Goal: Register for event/course

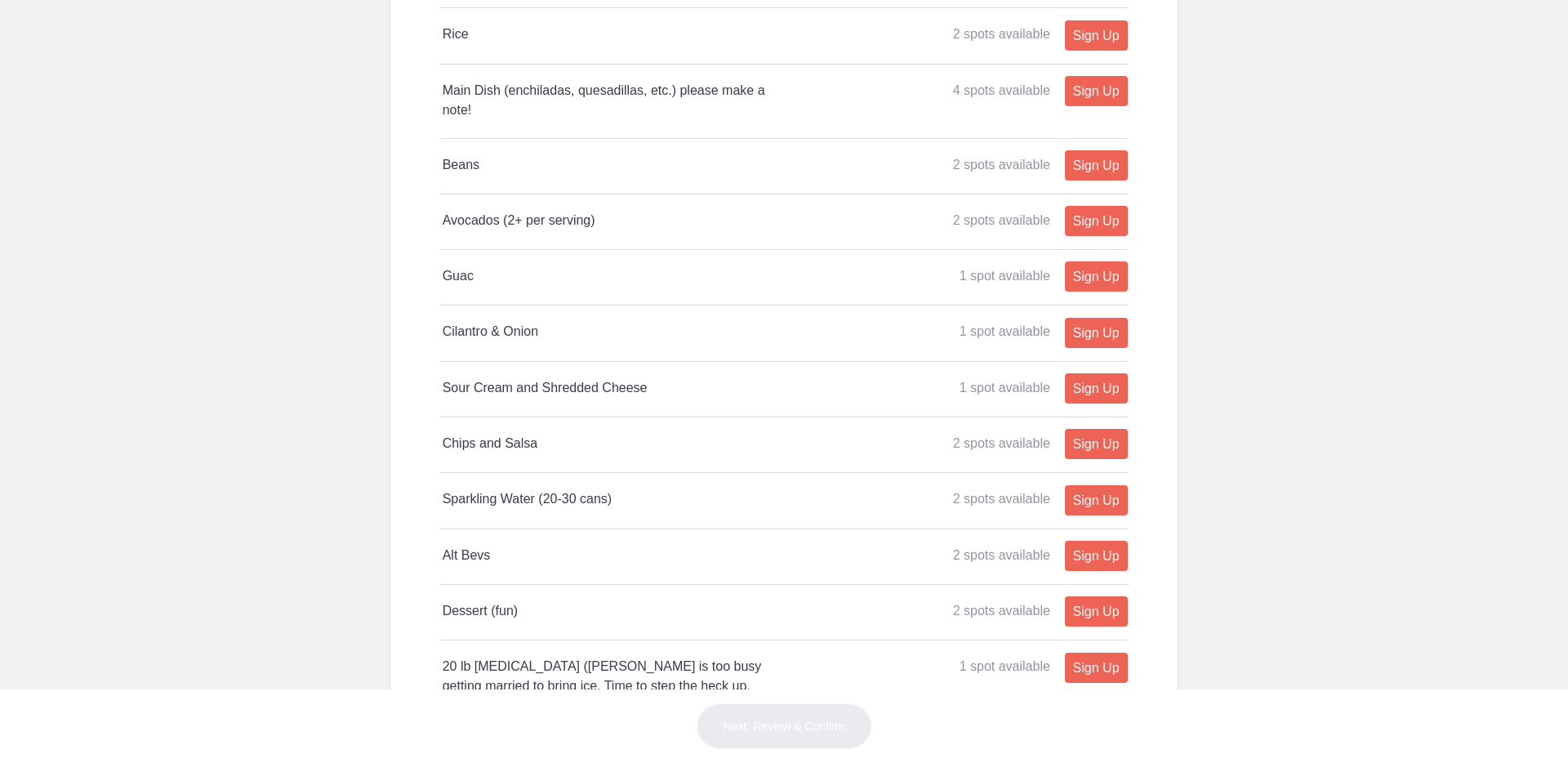
scroll to position [605, 0]
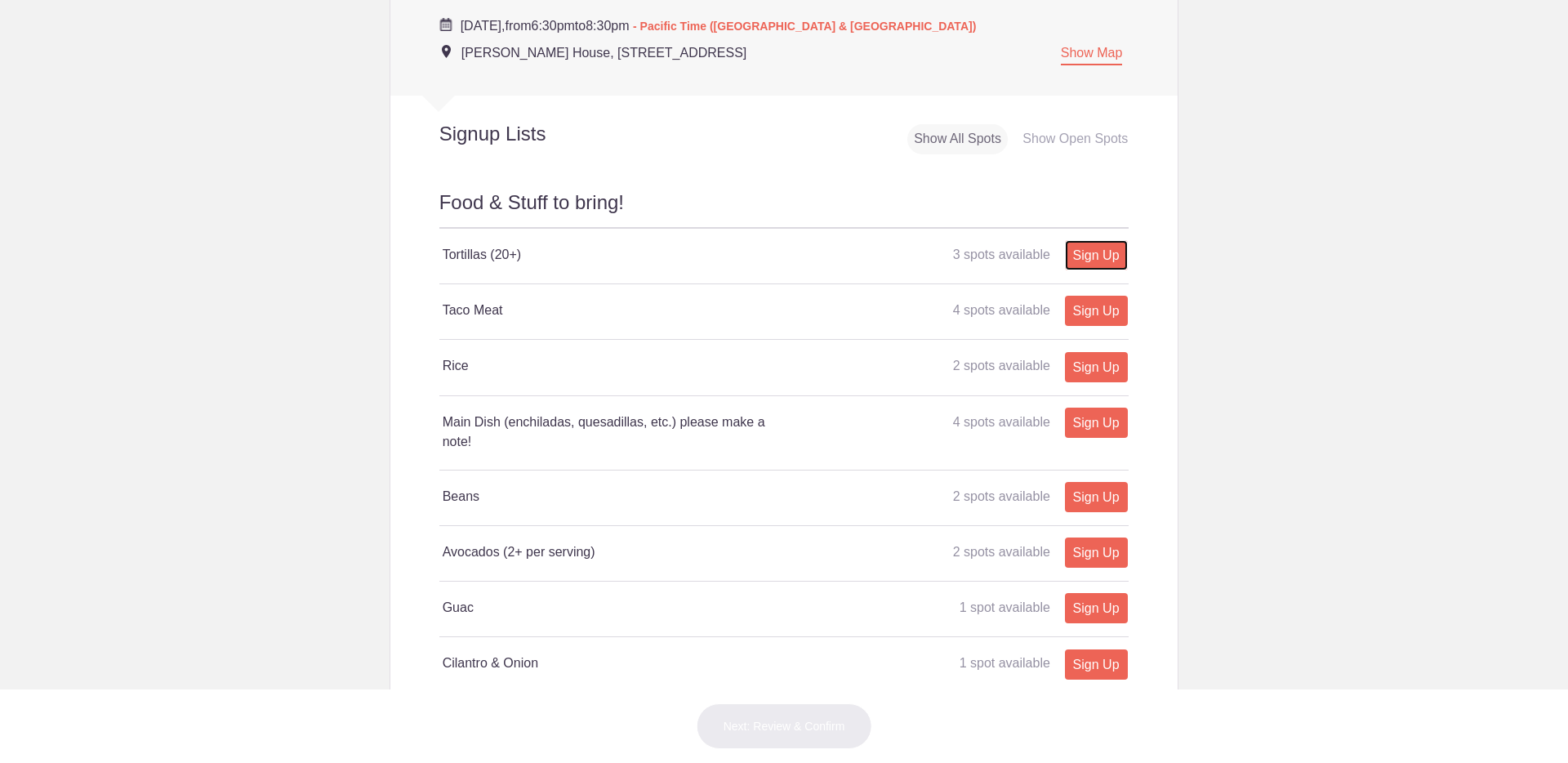
click at [1081, 254] on link "Sign Up" at bounding box center [1096, 255] width 63 height 30
type input "1"
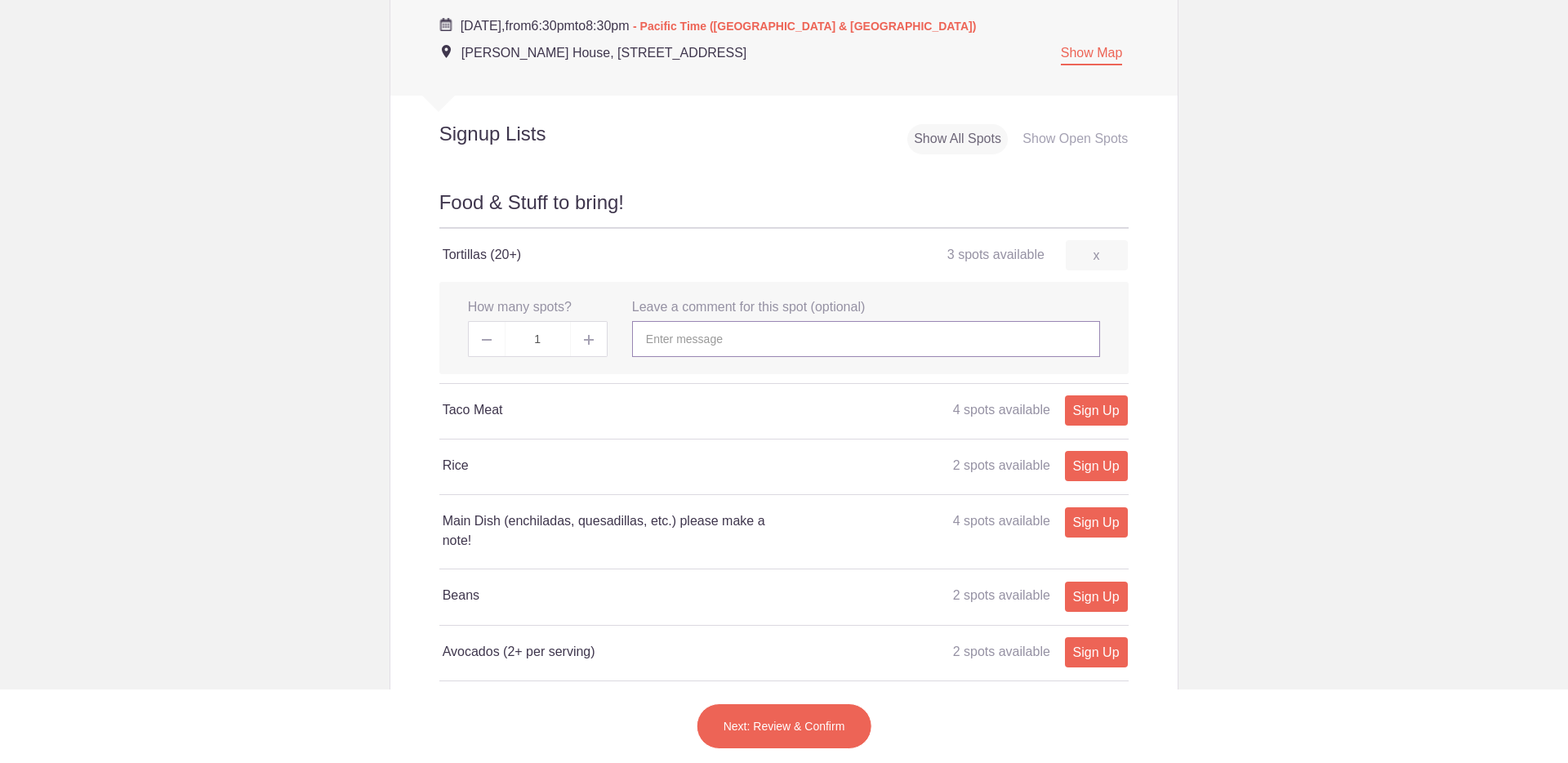
click at [723, 338] on input "text" at bounding box center [865, 339] width 468 height 36
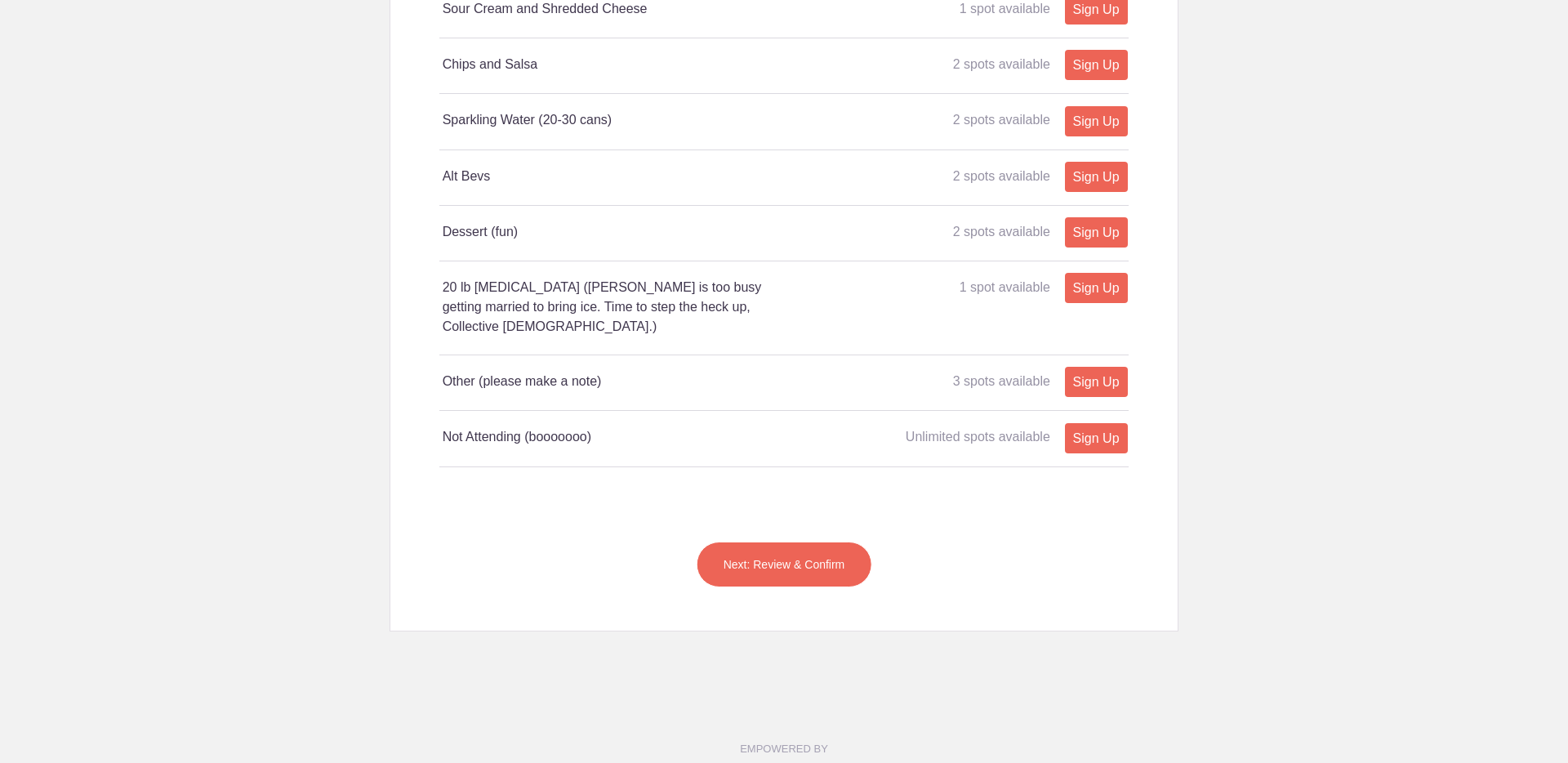
scroll to position [1247, 0]
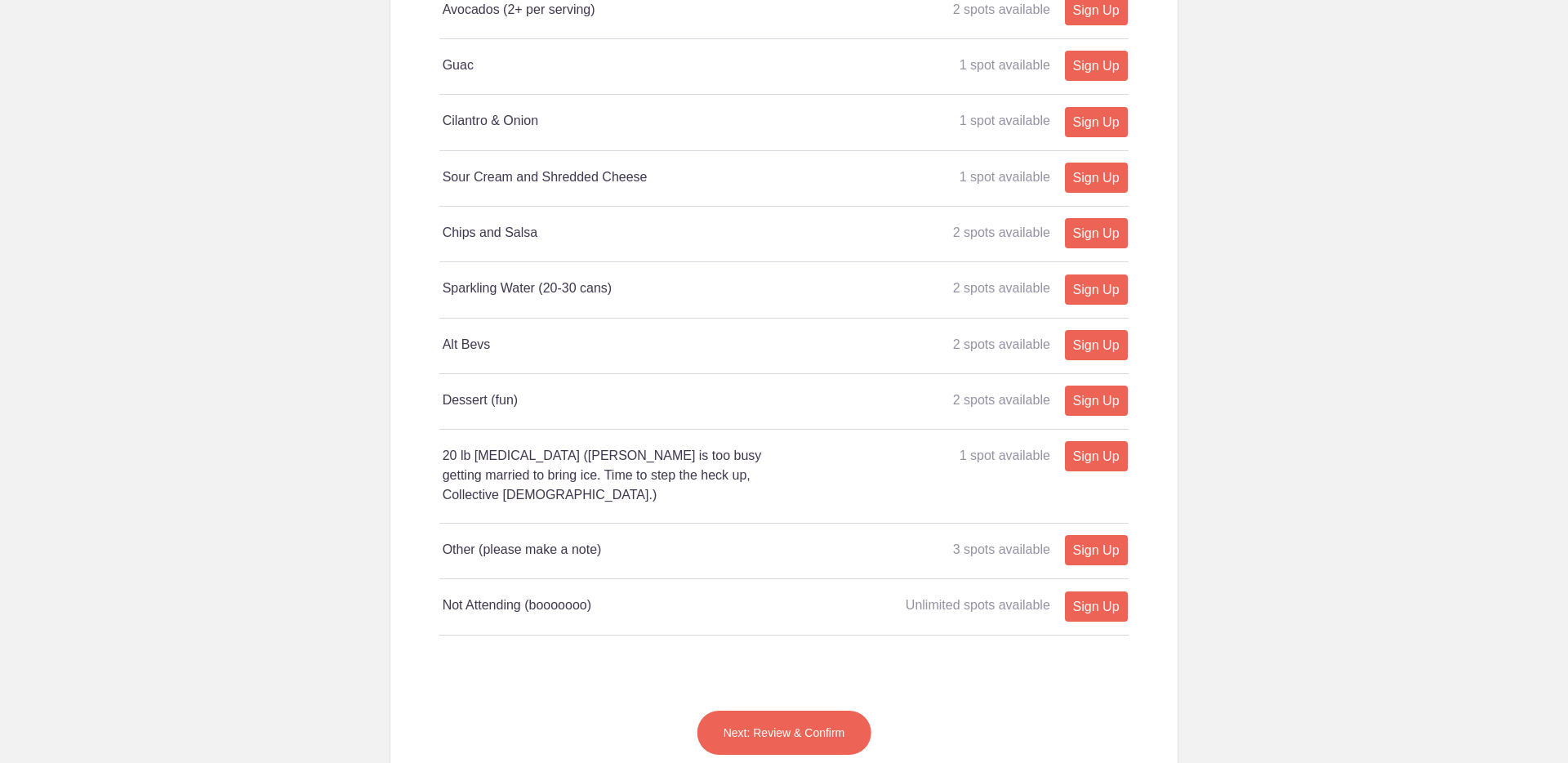
type input "I'll be on time promise"
click at [1103, 534] on link "Sign Up" at bounding box center [1096, 549] width 63 height 30
type input "1"
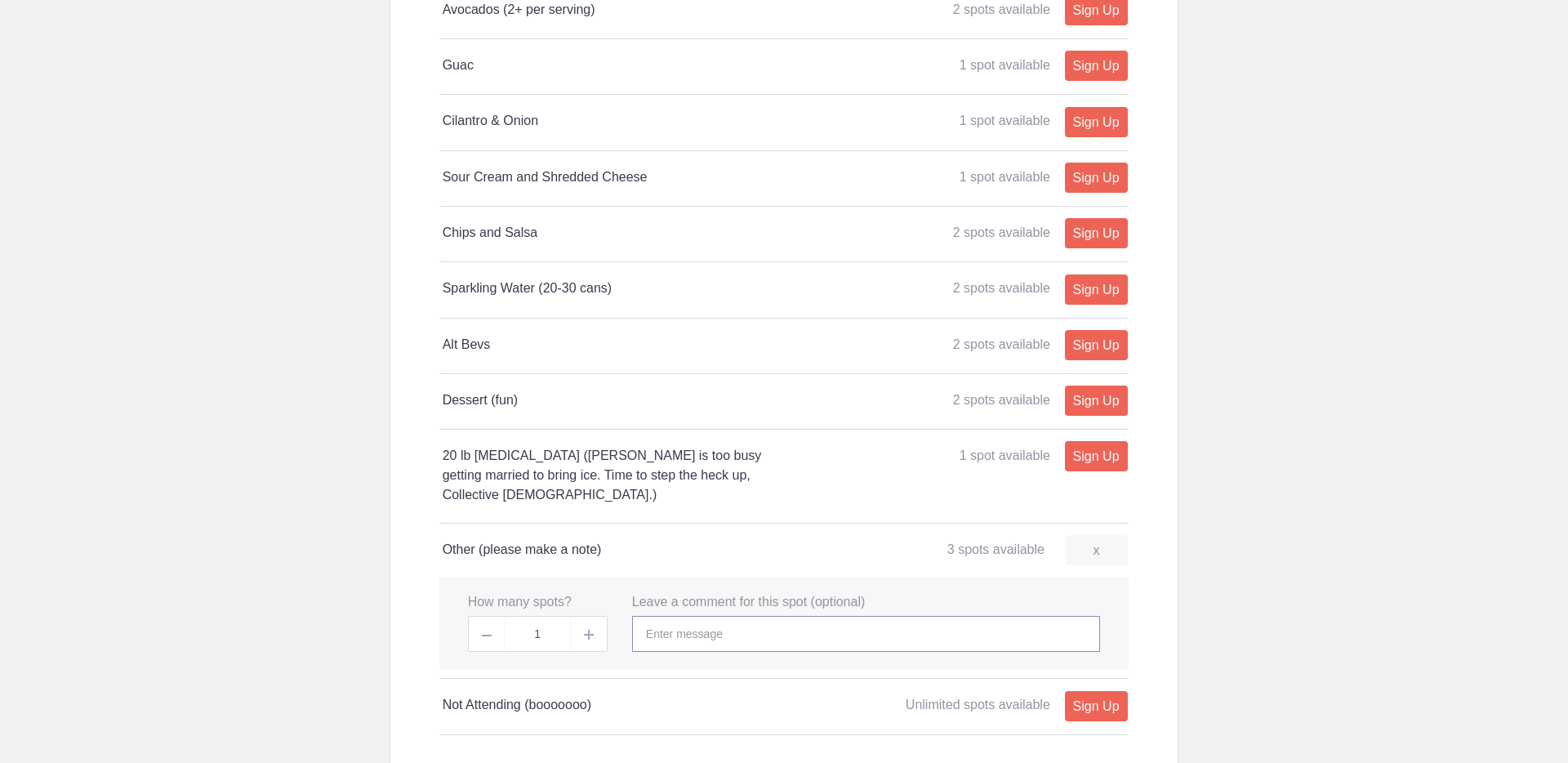
click at [723, 616] on input "text" at bounding box center [865, 634] width 468 height 36
click at [351, 549] on body "Login Sign up for Free Login Loading page Loading page Mar Vista Neighborhood D…" at bounding box center [784, 382] width 1568 height 763
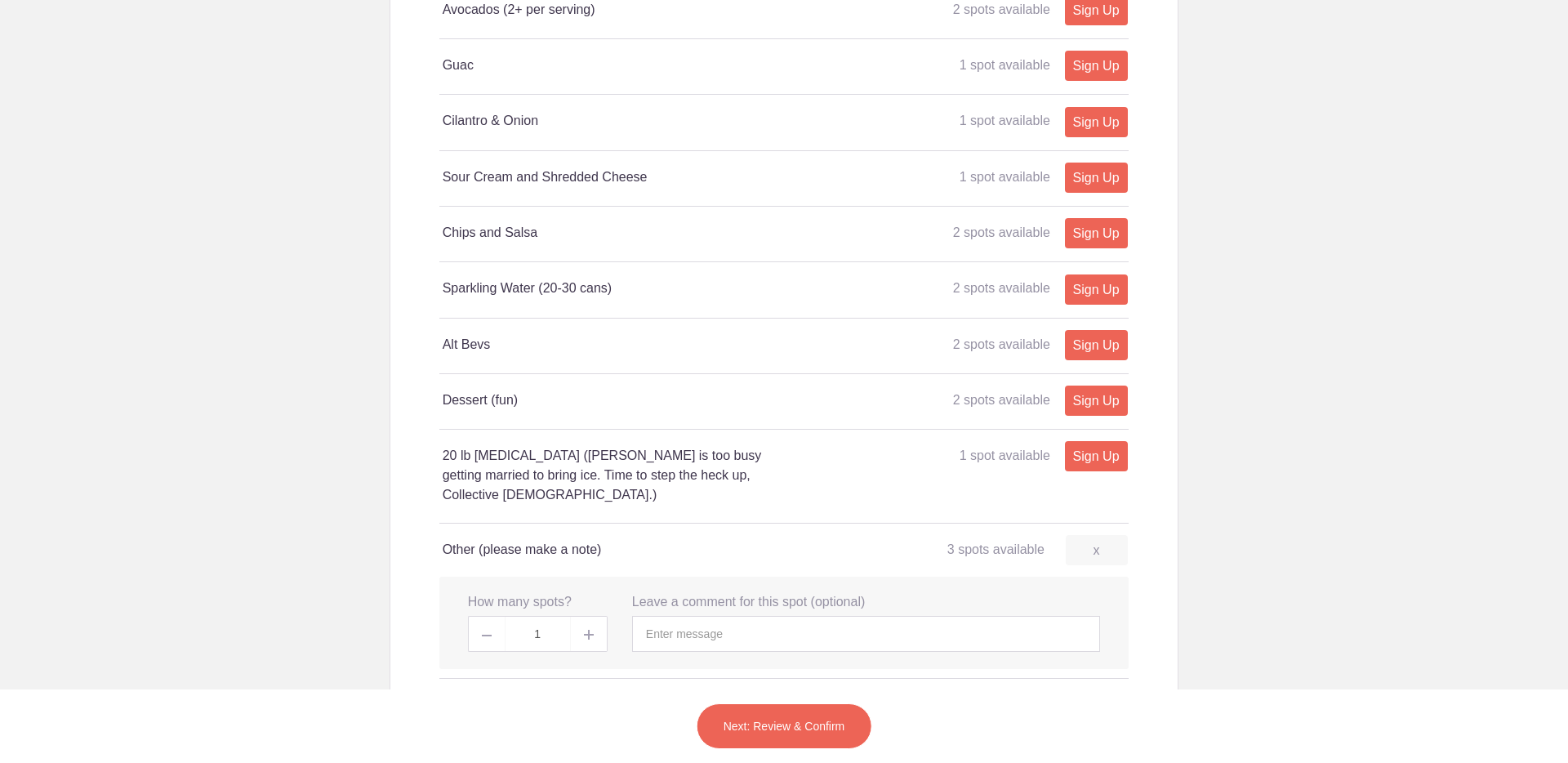
scroll to position [1573, 0]
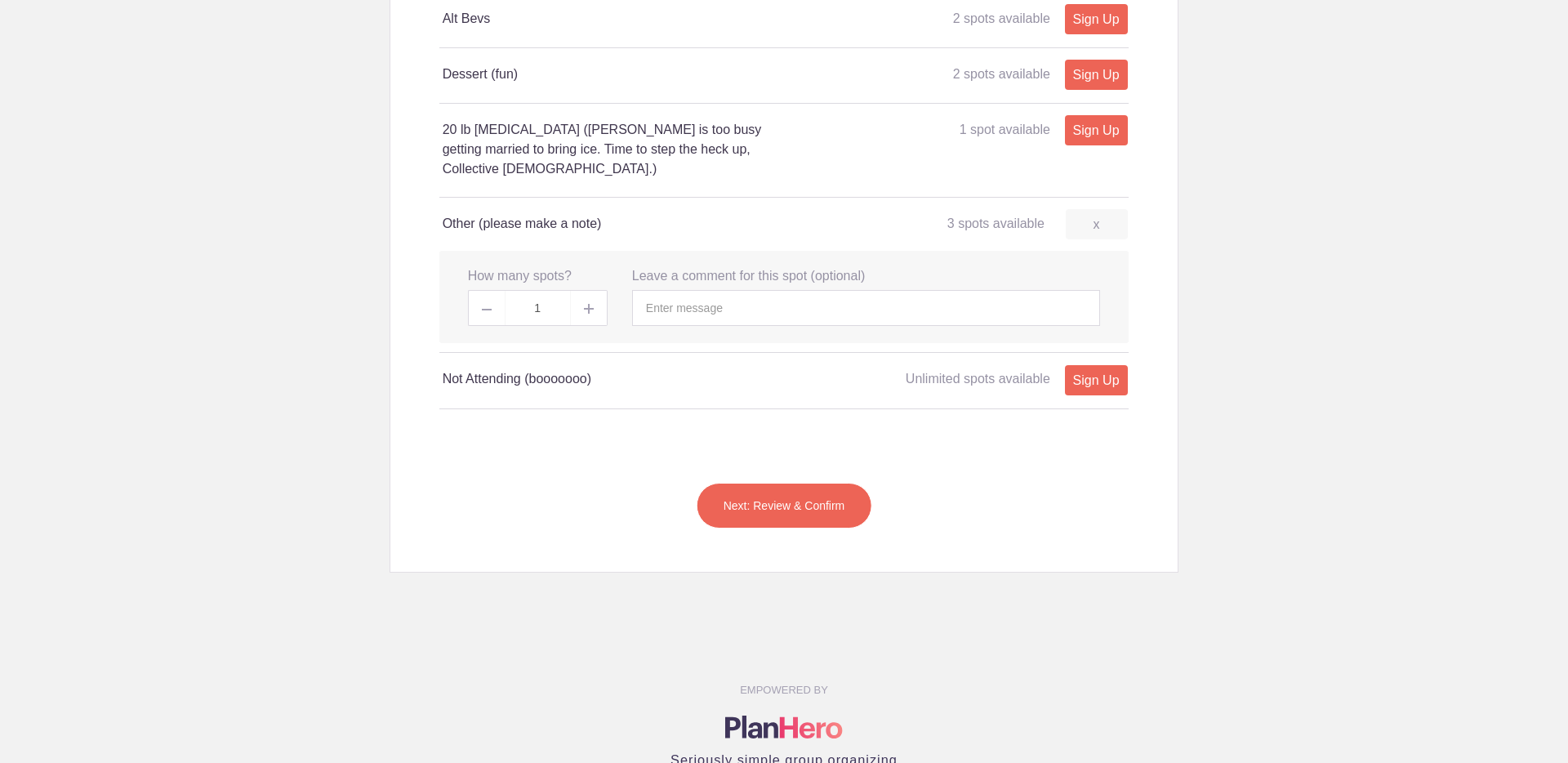
click at [842, 494] on button "Next: Review & Confirm" at bounding box center [784, 506] width 176 height 46
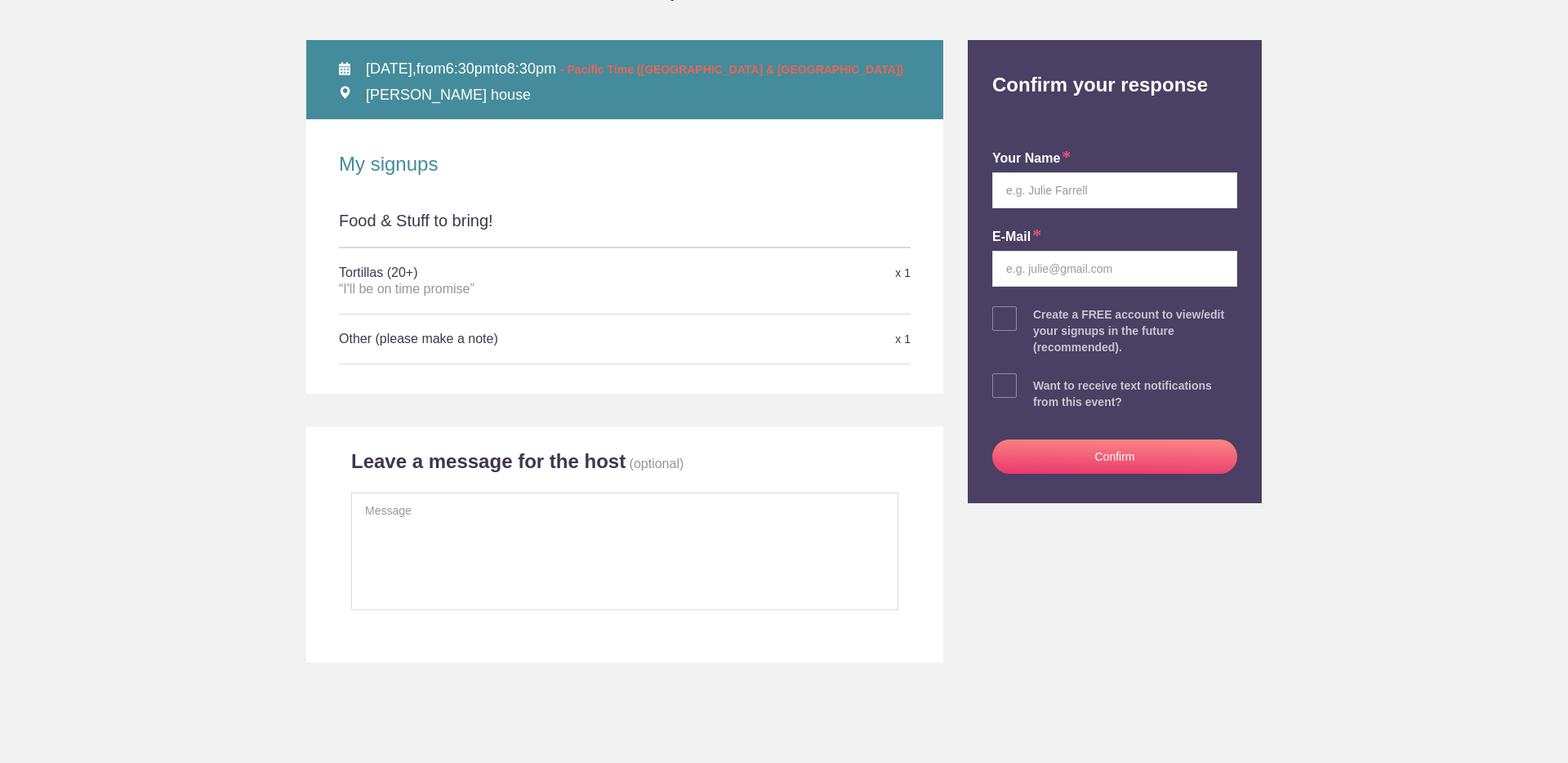
scroll to position [205, 0]
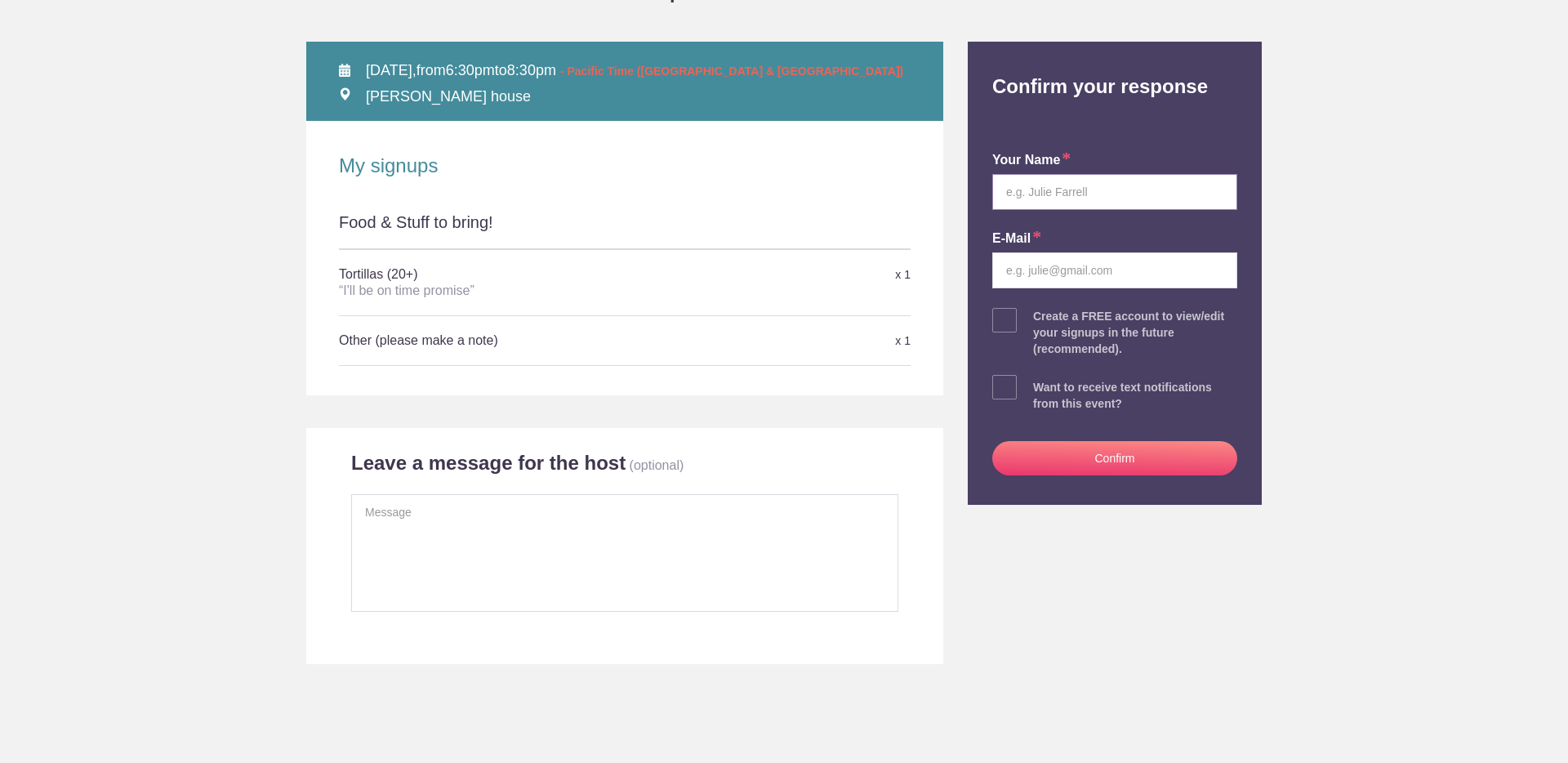
click at [1123, 195] on input "text" at bounding box center [1115, 192] width 245 height 36
type input "Scott J Arick"
type input "scottjacksonarick@gmail.com"
click at [1026, 457] on button "Confirm" at bounding box center [1115, 458] width 245 height 35
